Goal: Information Seeking & Learning: Learn about a topic

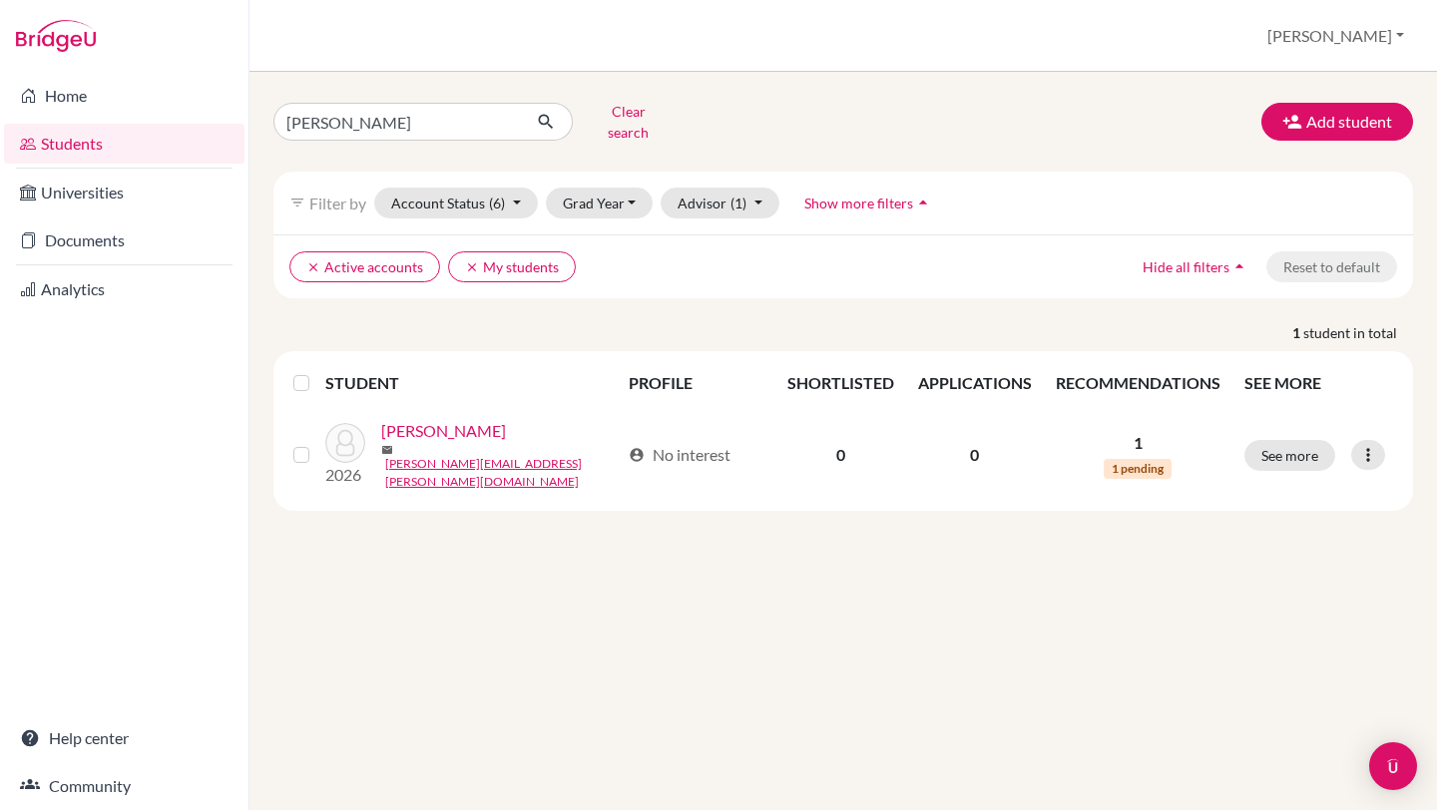
type input "[PERSON_NAME]"
click button "submit" at bounding box center [546, 122] width 53 height 38
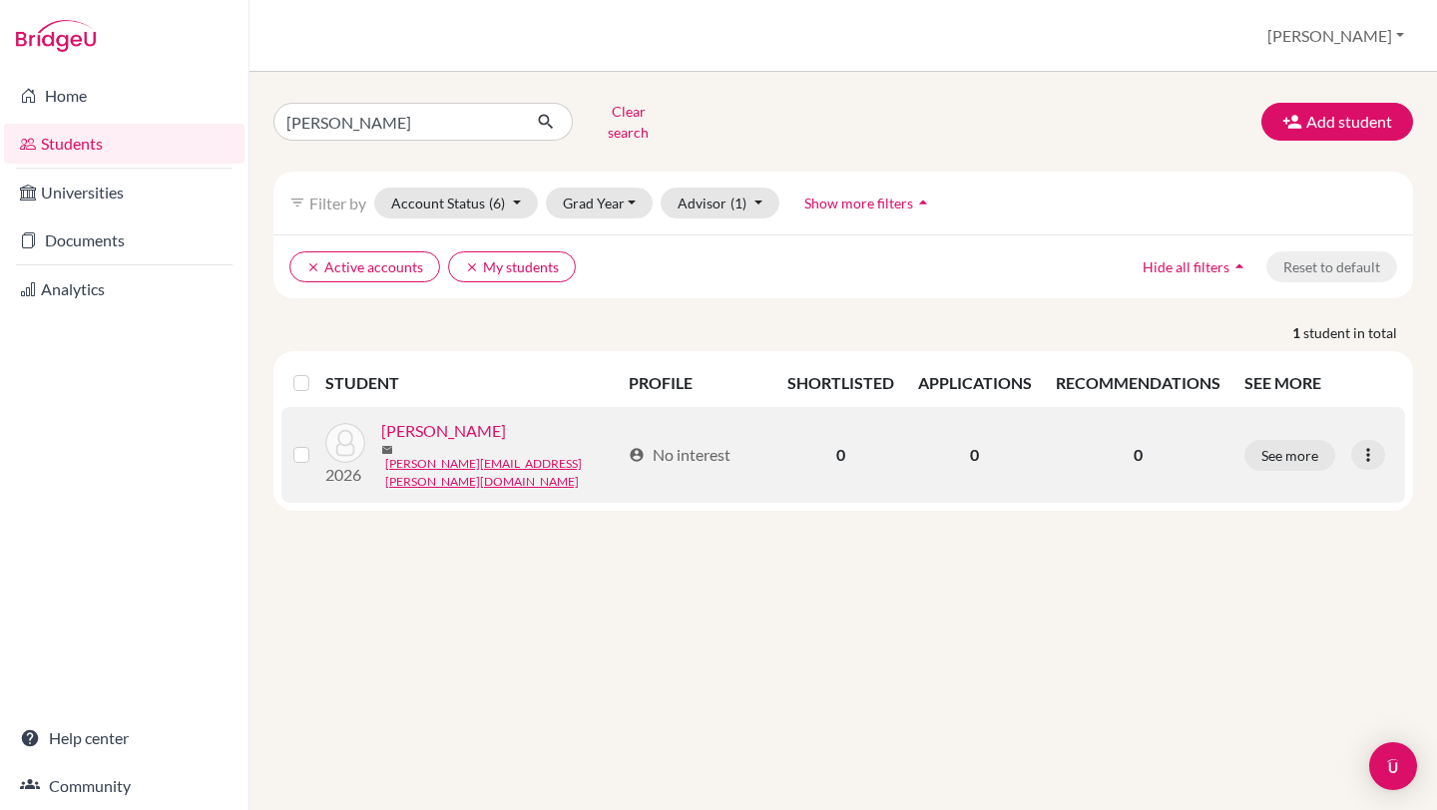
click at [482, 425] on link "[PERSON_NAME]" at bounding box center [443, 431] width 125 height 24
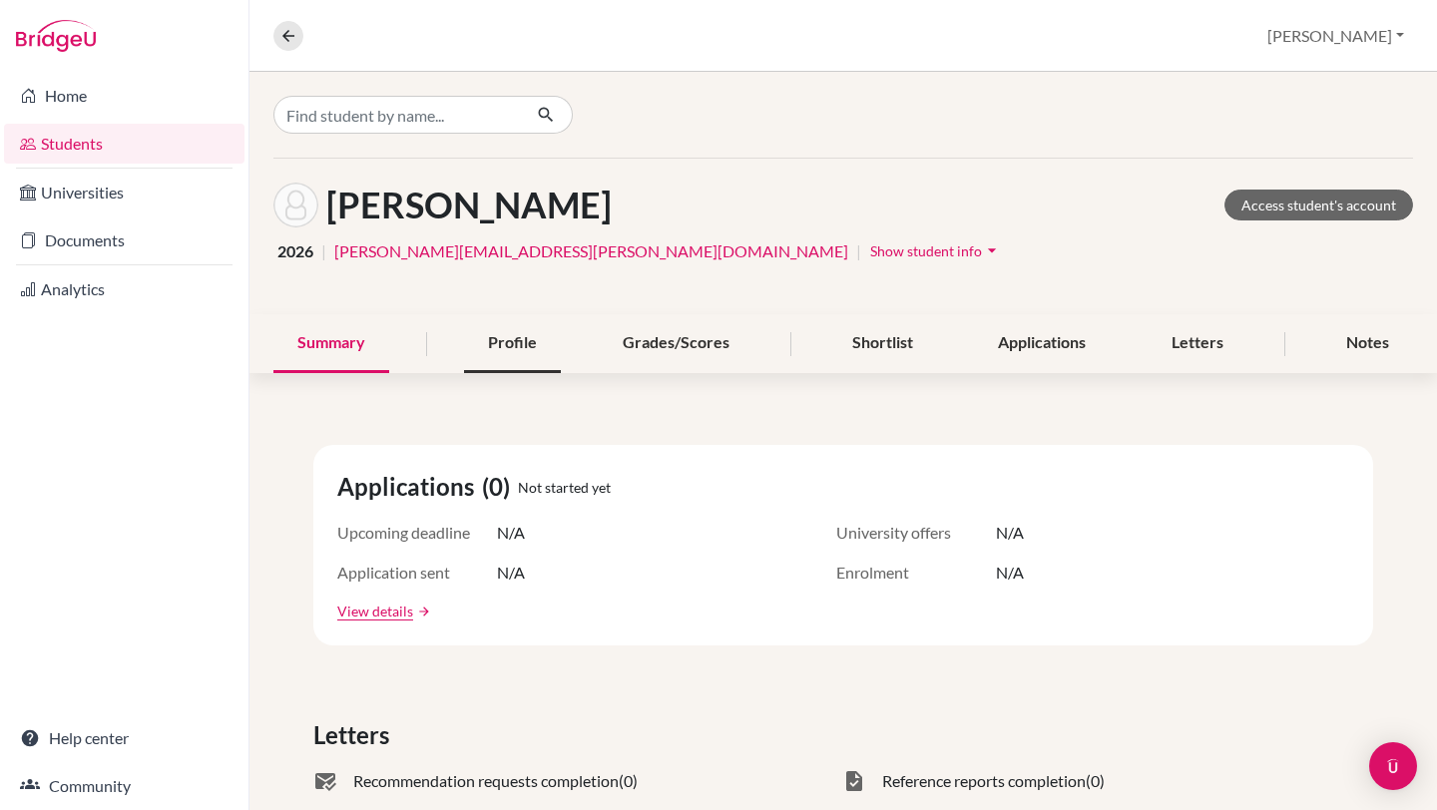
click at [518, 348] on div "Profile" at bounding box center [512, 343] width 97 height 59
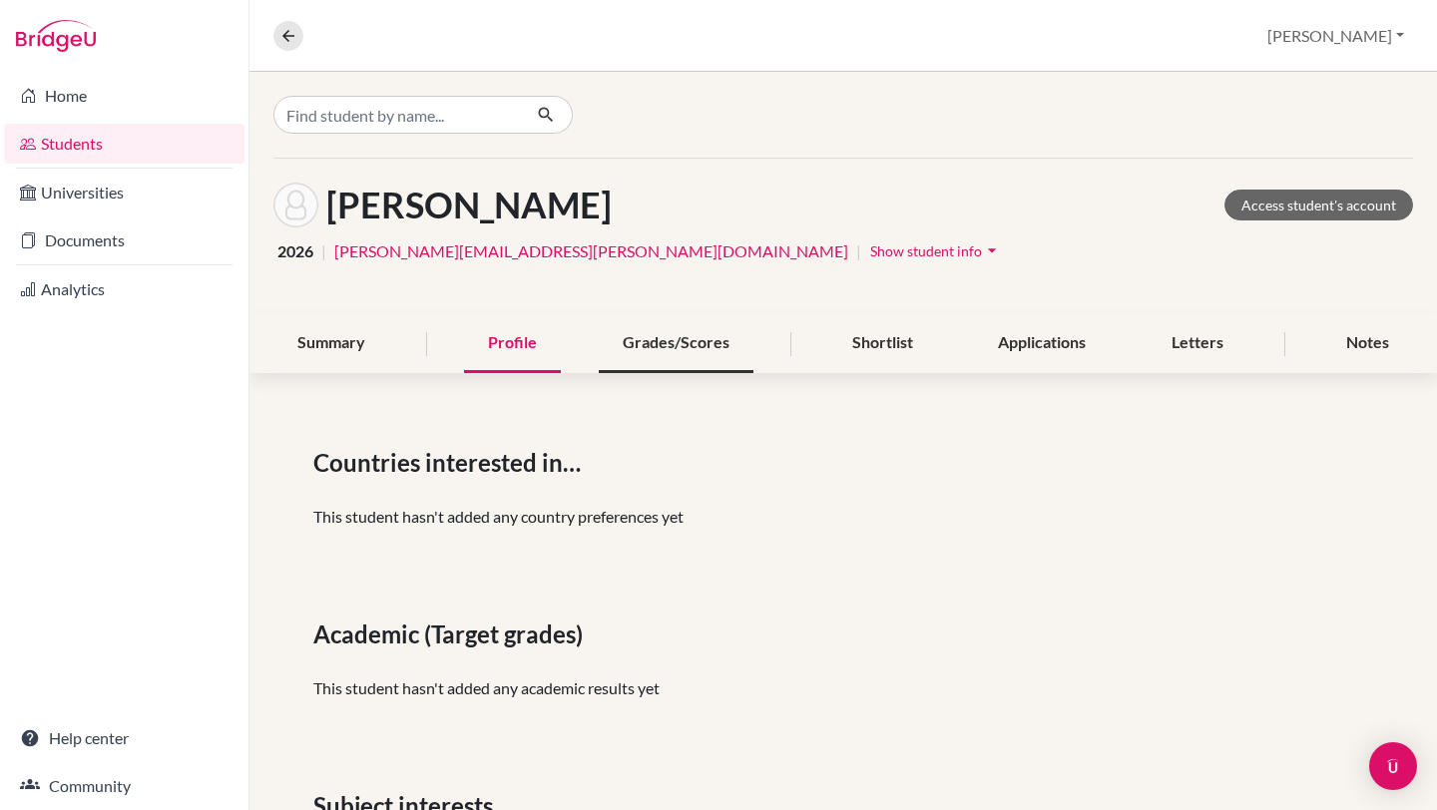
click at [708, 353] on div "Grades/Scores" at bounding box center [676, 343] width 155 height 59
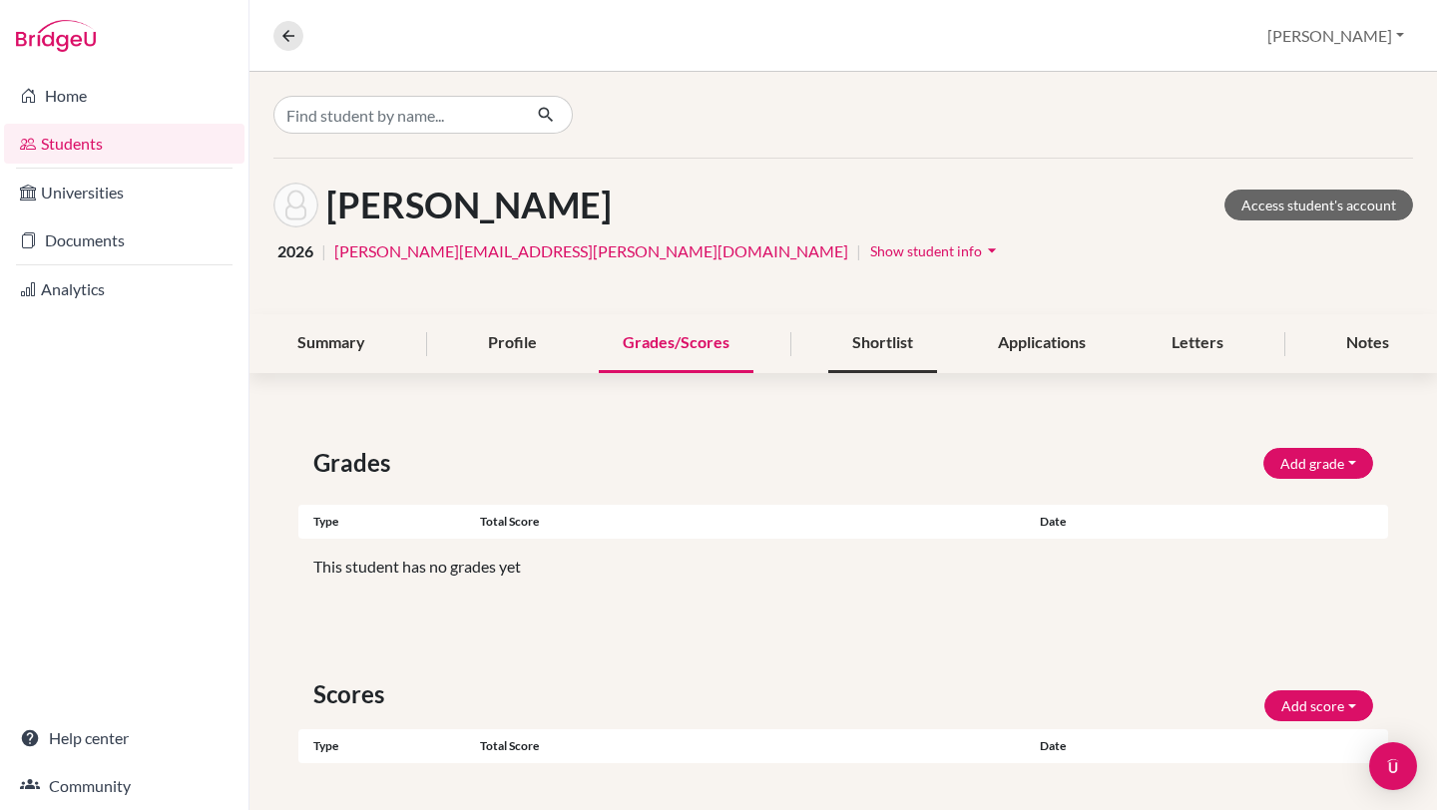
click at [892, 348] on div "Shortlist" at bounding box center [882, 343] width 109 height 59
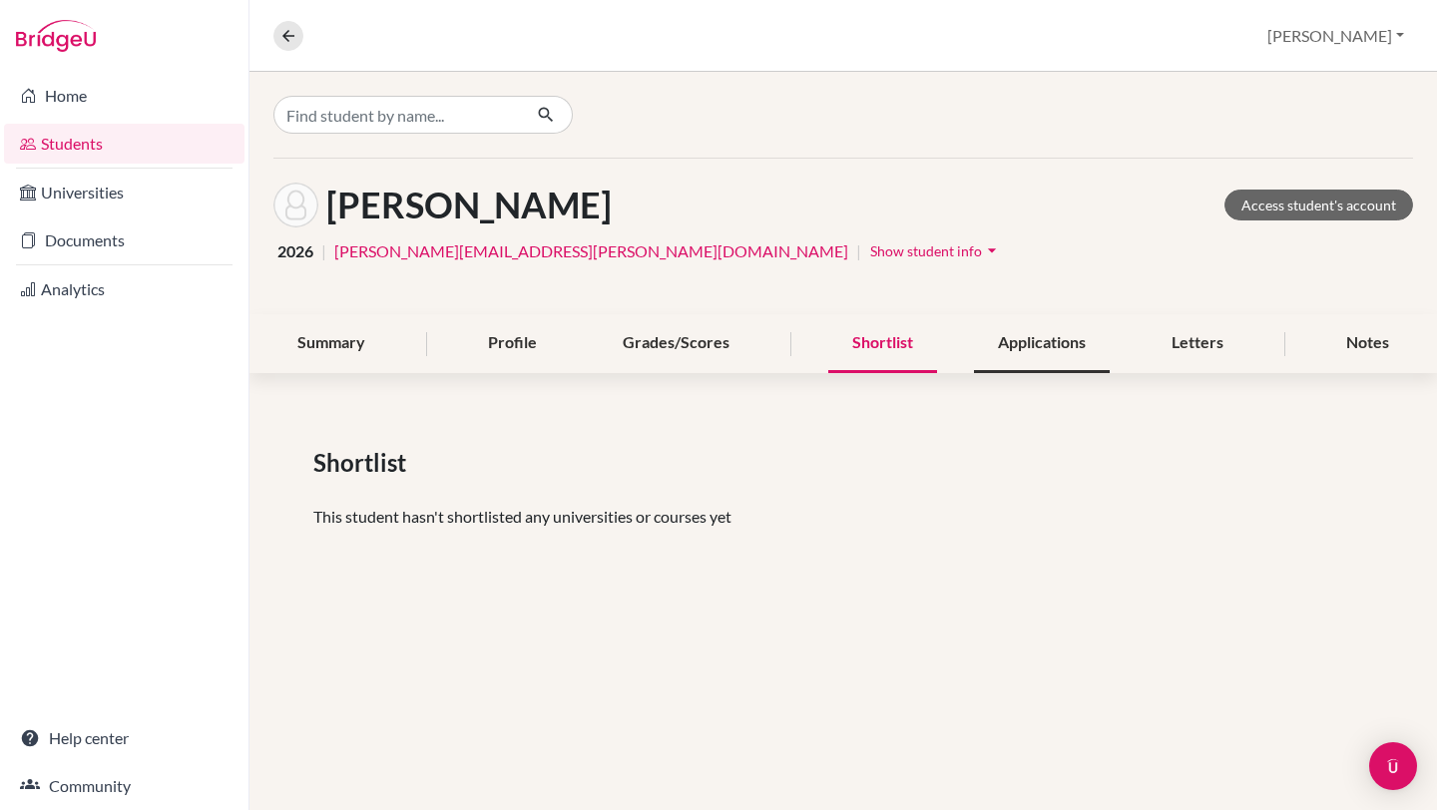
click at [1032, 360] on div "Applications" at bounding box center [1042, 343] width 136 height 59
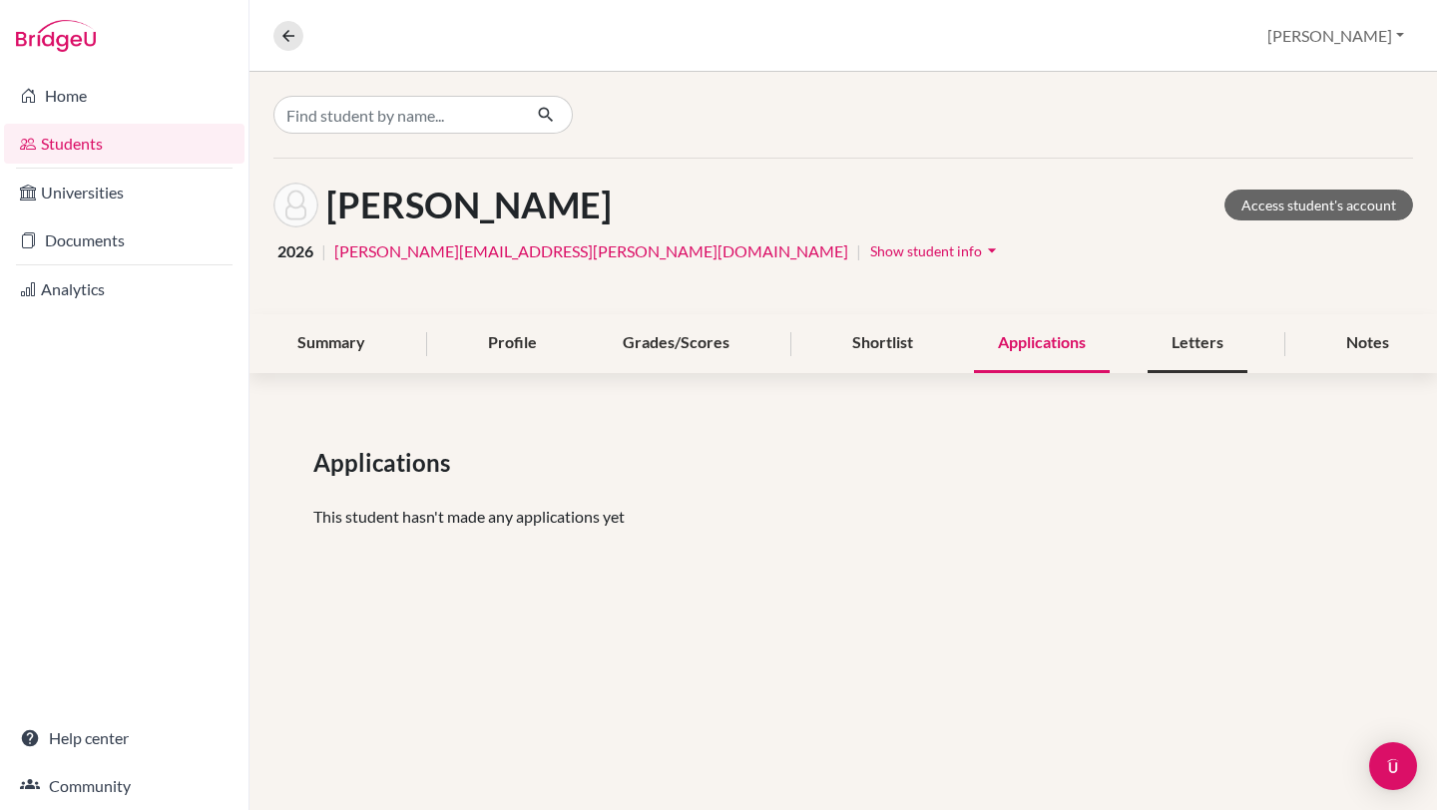
click at [1220, 357] on div "Letters" at bounding box center [1197, 343] width 100 height 59
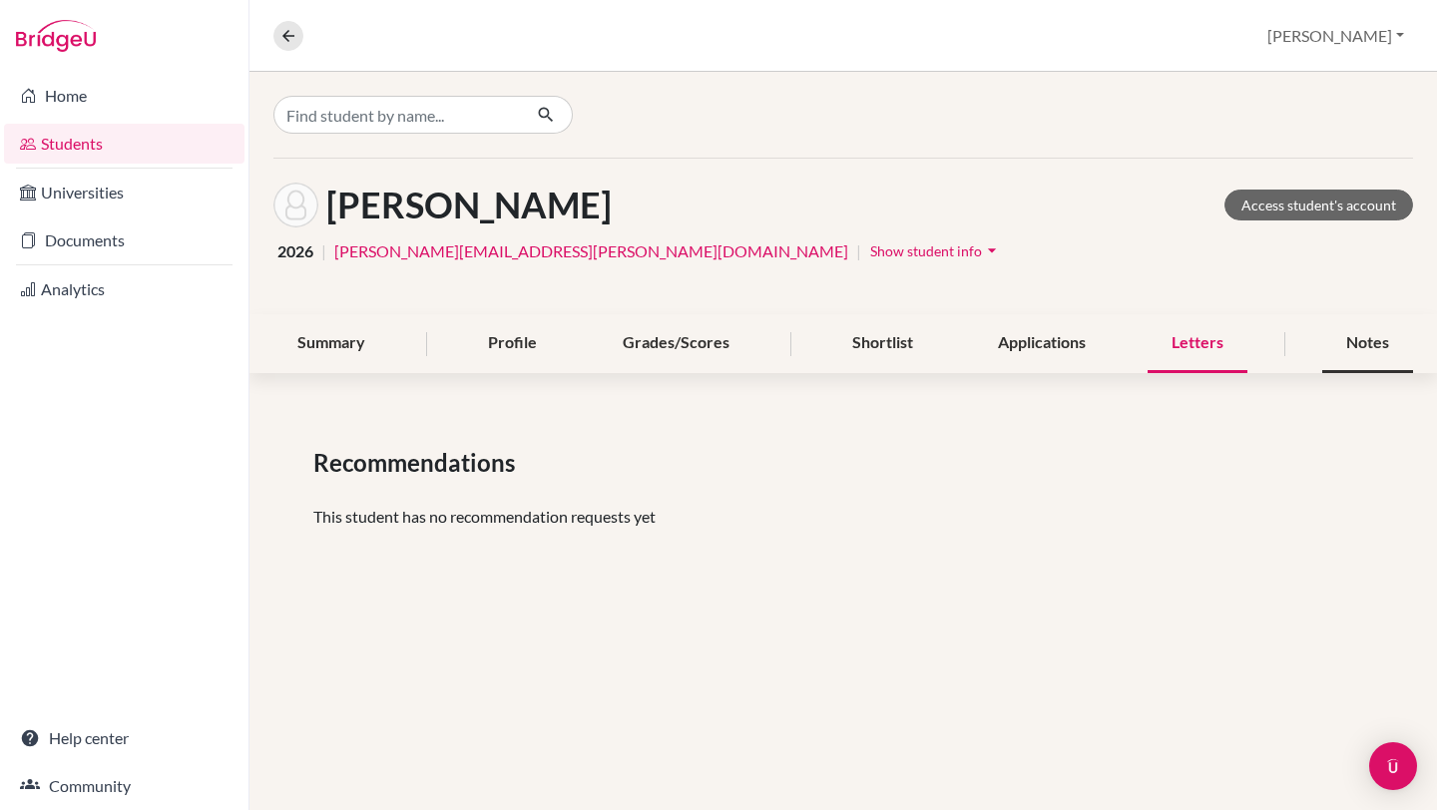
click at [1341, 347] on div "Notes" at bounding box center [1367, 343] width 91 height 59
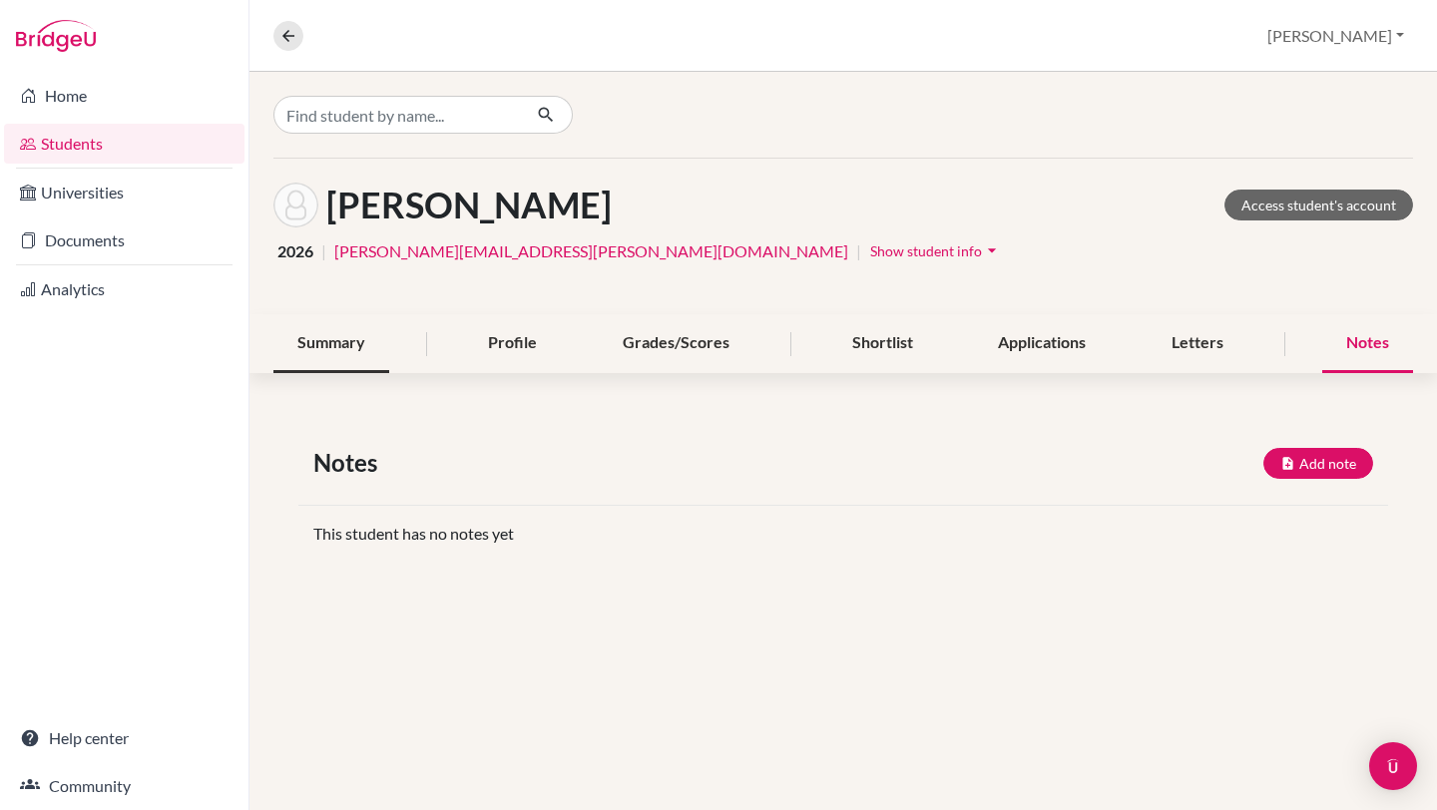
click at [305, 345] on div "Summary" at bounding box center [331, 343] width 116 height 59
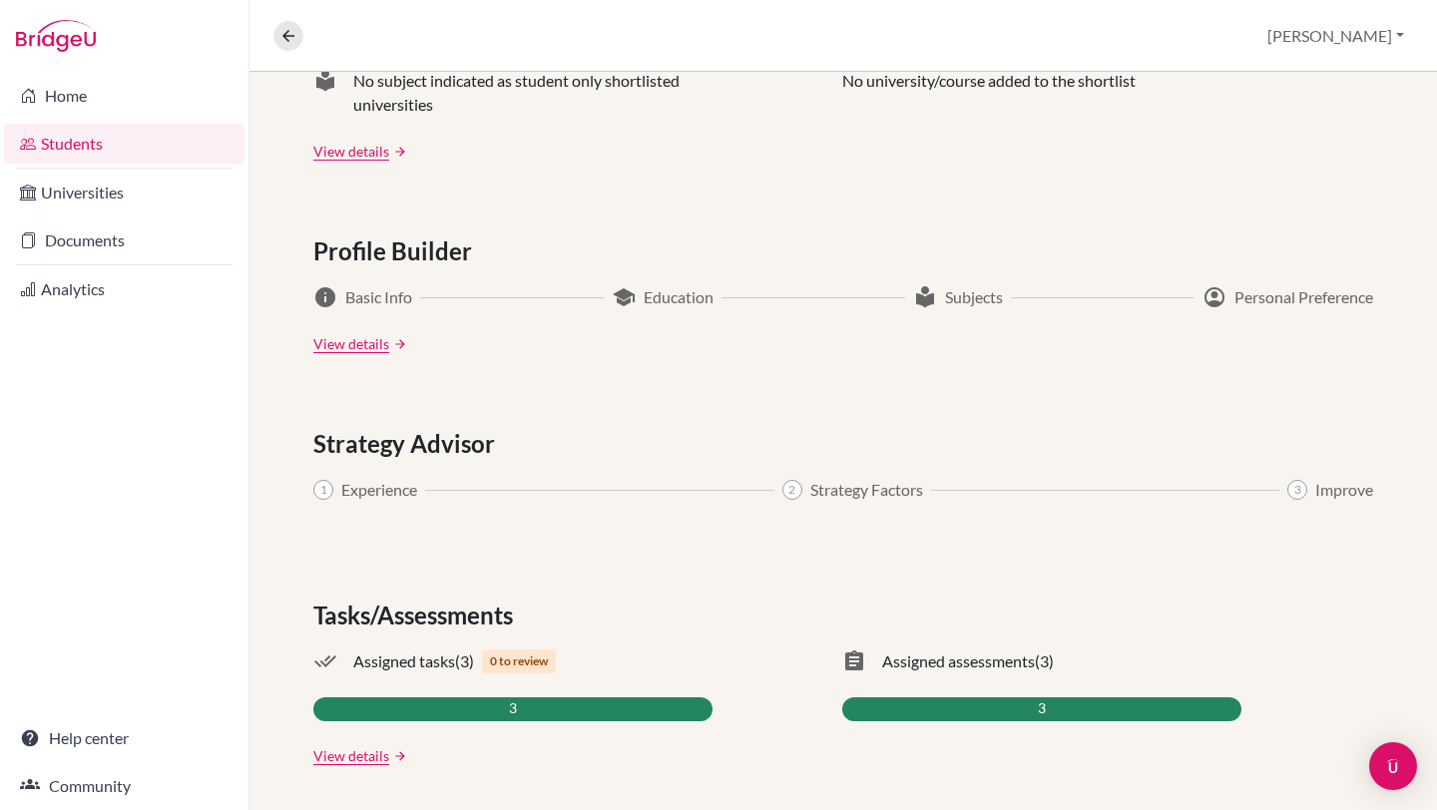
scroll to position [945, 0]
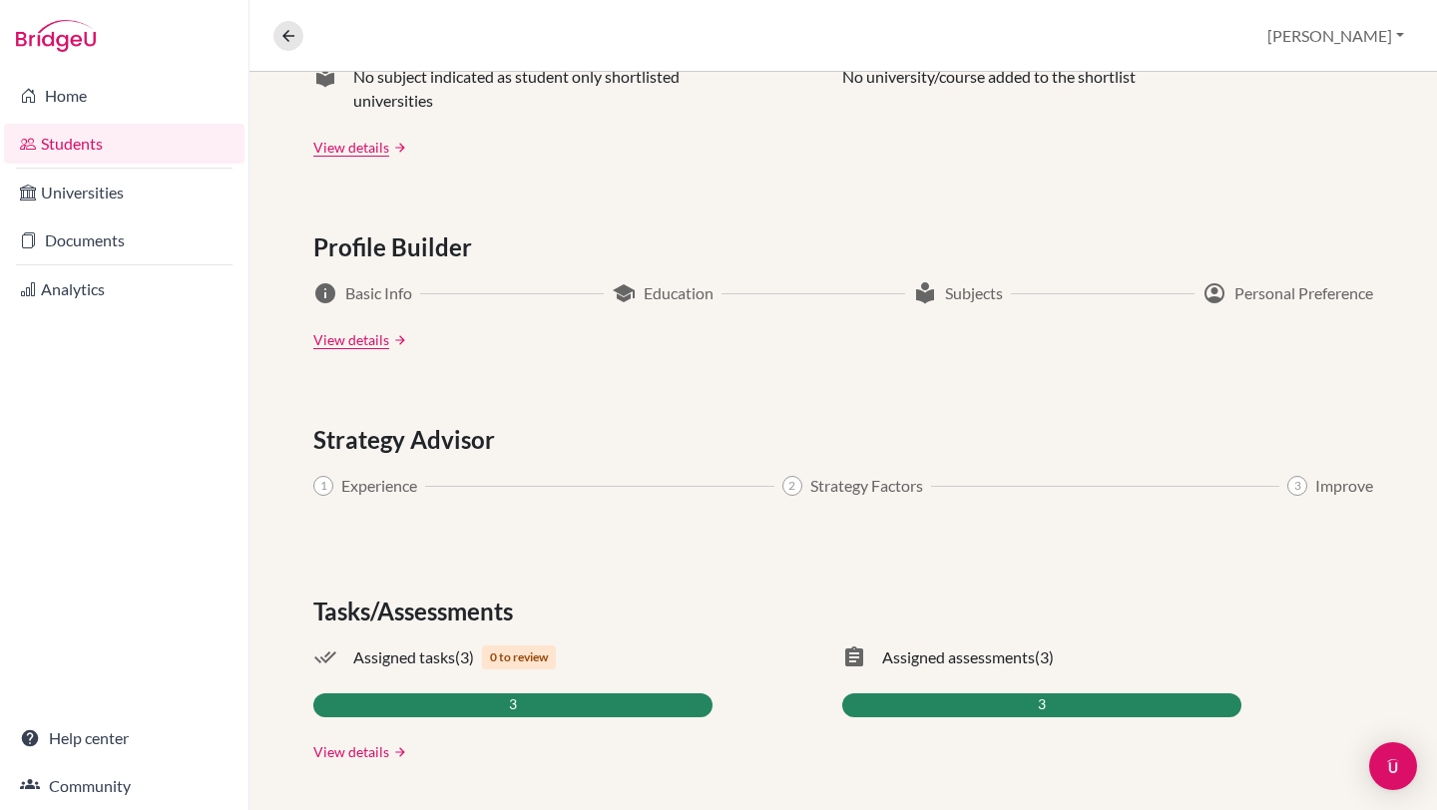
click at [372, 754] on link "View details" at bounding box center [351, 751] width 76 height 21
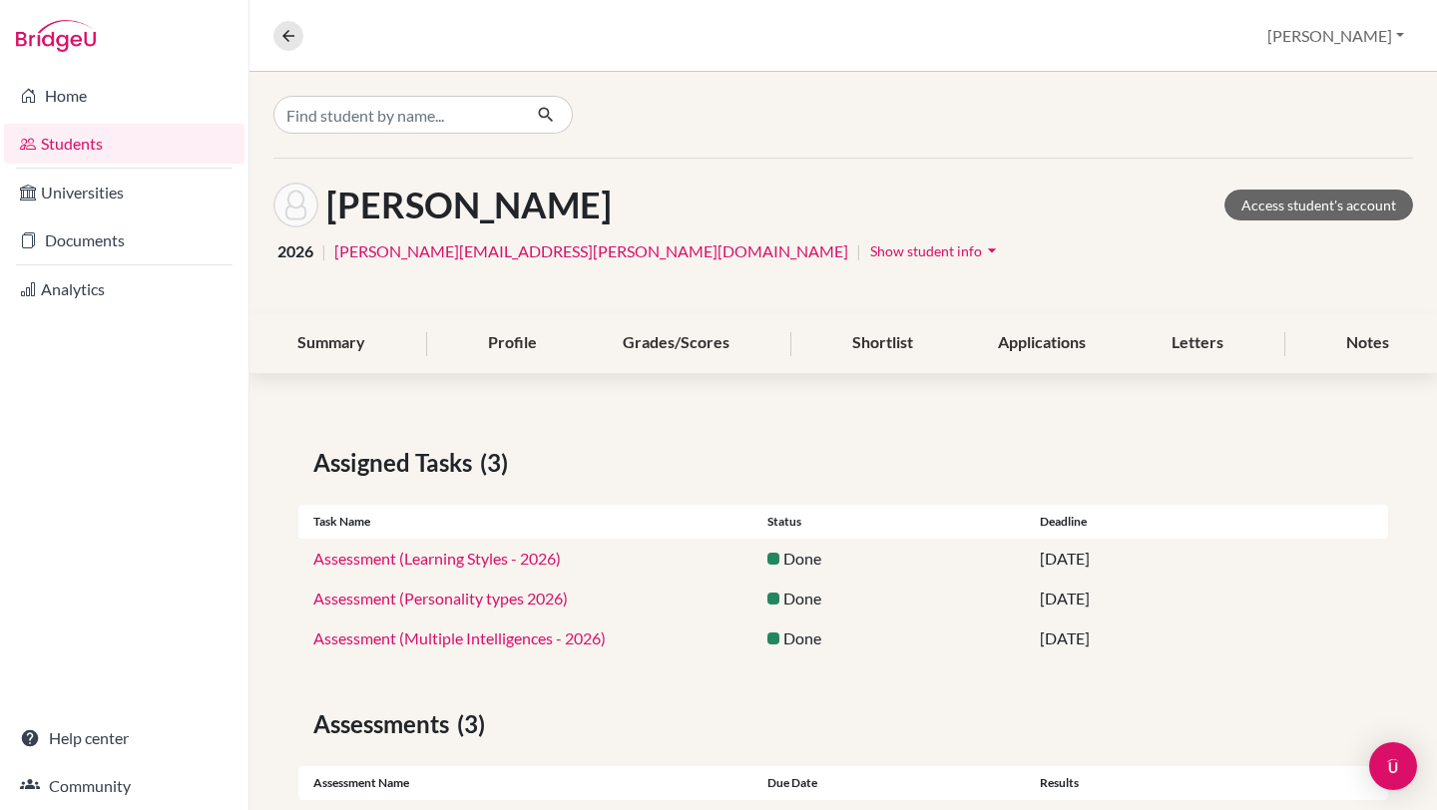
click at [378, 599] on link "Assessment (Personality types 2026)" at bounding box center [440, 598] width 254 height 19
click at [501, 643] on link "Assessment (Multiple Intelligences - 2026)" at bounding box center [459, 638] width 292 height 19
click at [477, 645] on link "Assessment (Multiple Intelligences - 2026)" at bounding box center [459, 638] width 292 height 19
